Goal: Contribute content: Share content

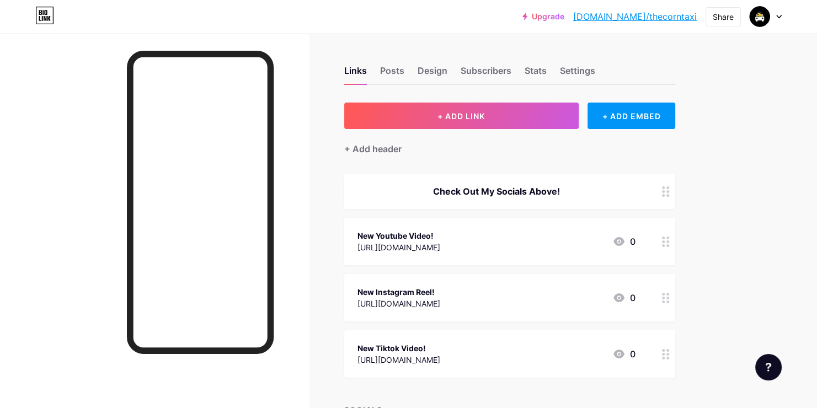
click at [516, 240] on div "New Youtube Video! [URL][DOMAIN_NAME] 0" at bounding box center [496, 241] width 278 height 25
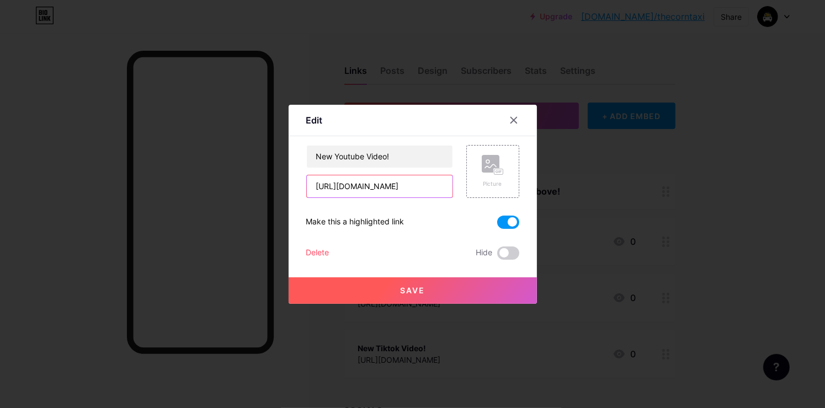
click at [411, 189] on input "[URL][DOMAIN_NAME]" at bounding box center [380, 186] width 146 height 22
paste input "63NZX4TKXQw"
type input "[URL][DOMAIN_NAME]"
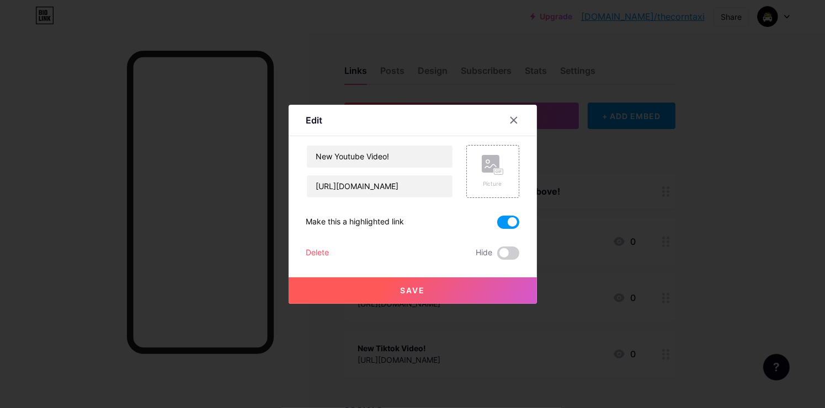
click at [430, 287] on button "Save" at bounding box center [412, 290] width 248 height 26
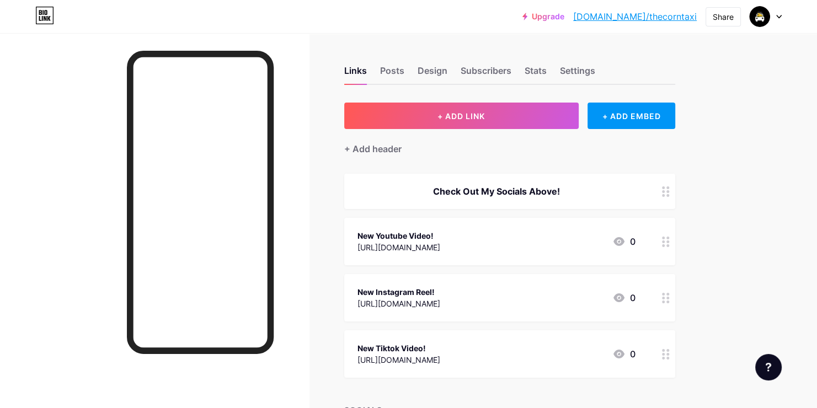
click at [575, 237] on div "New Youtube Video! [URL][DOMAIN_NAME] 0" at bounding box center [496, 241] width 278 height 25
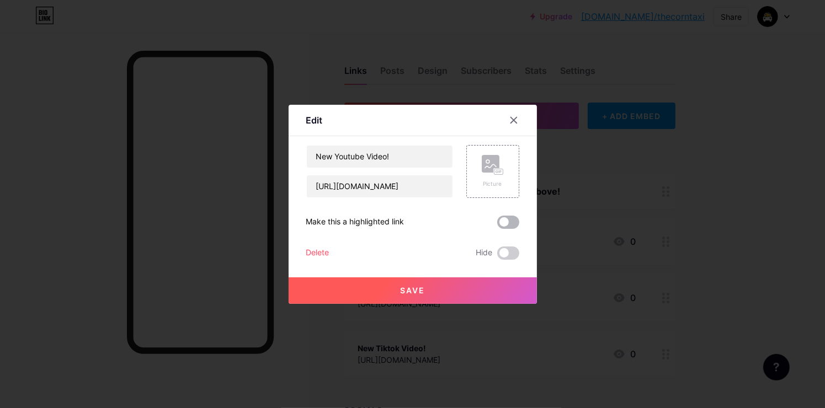
click at [515, 220] on span at bounding box center [508, 222] width 22 height 13
click at [497, 225] on input "checkbox" at bounding box center [497, 225] width 0 height 0
click at [457, 291] on button "Save" at bounding box center [412, 290] width 248 height 26
